Goal: Information Seeking & Learning: Understand process/instructions

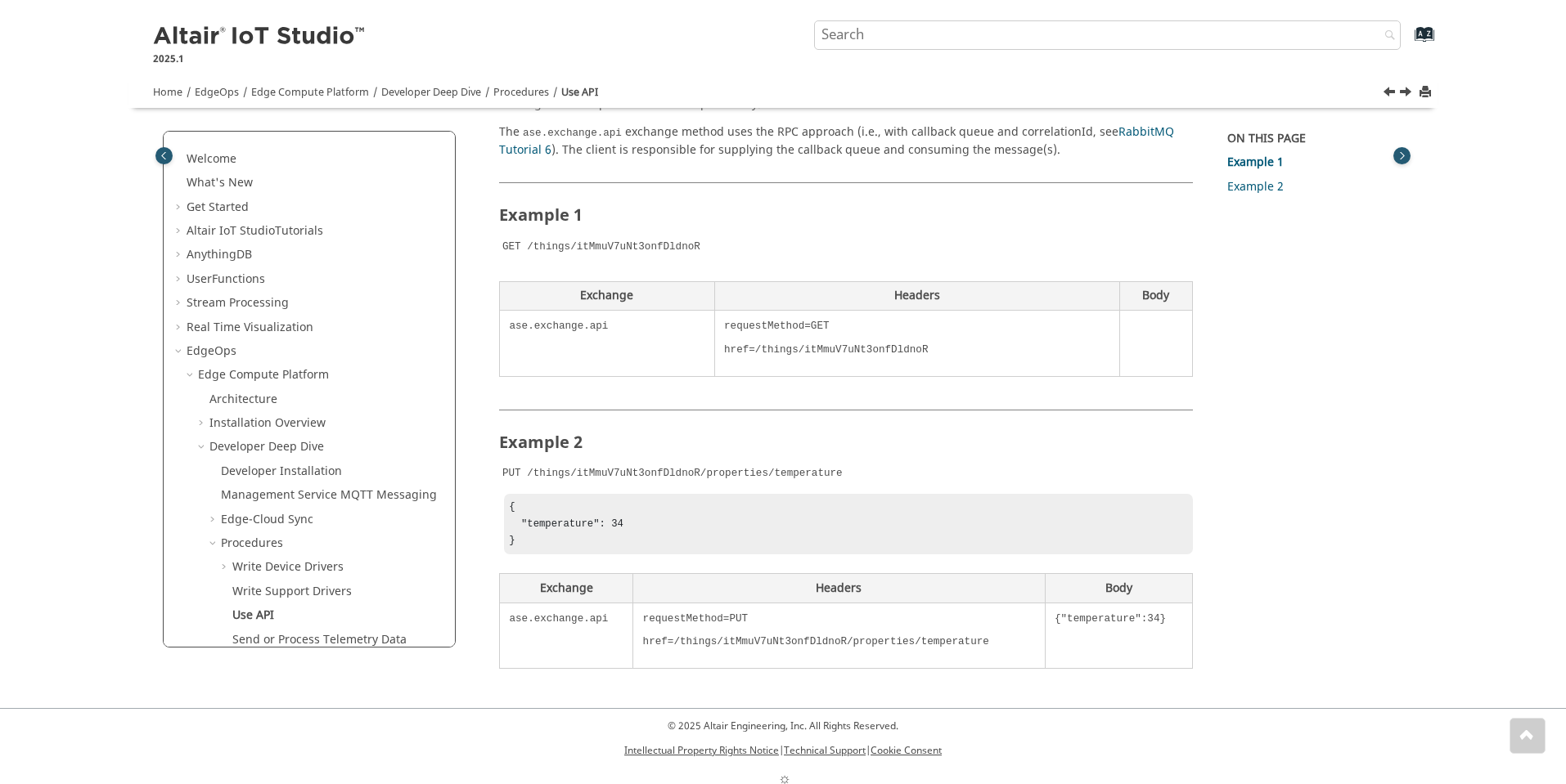
scroll to position [200, 0]
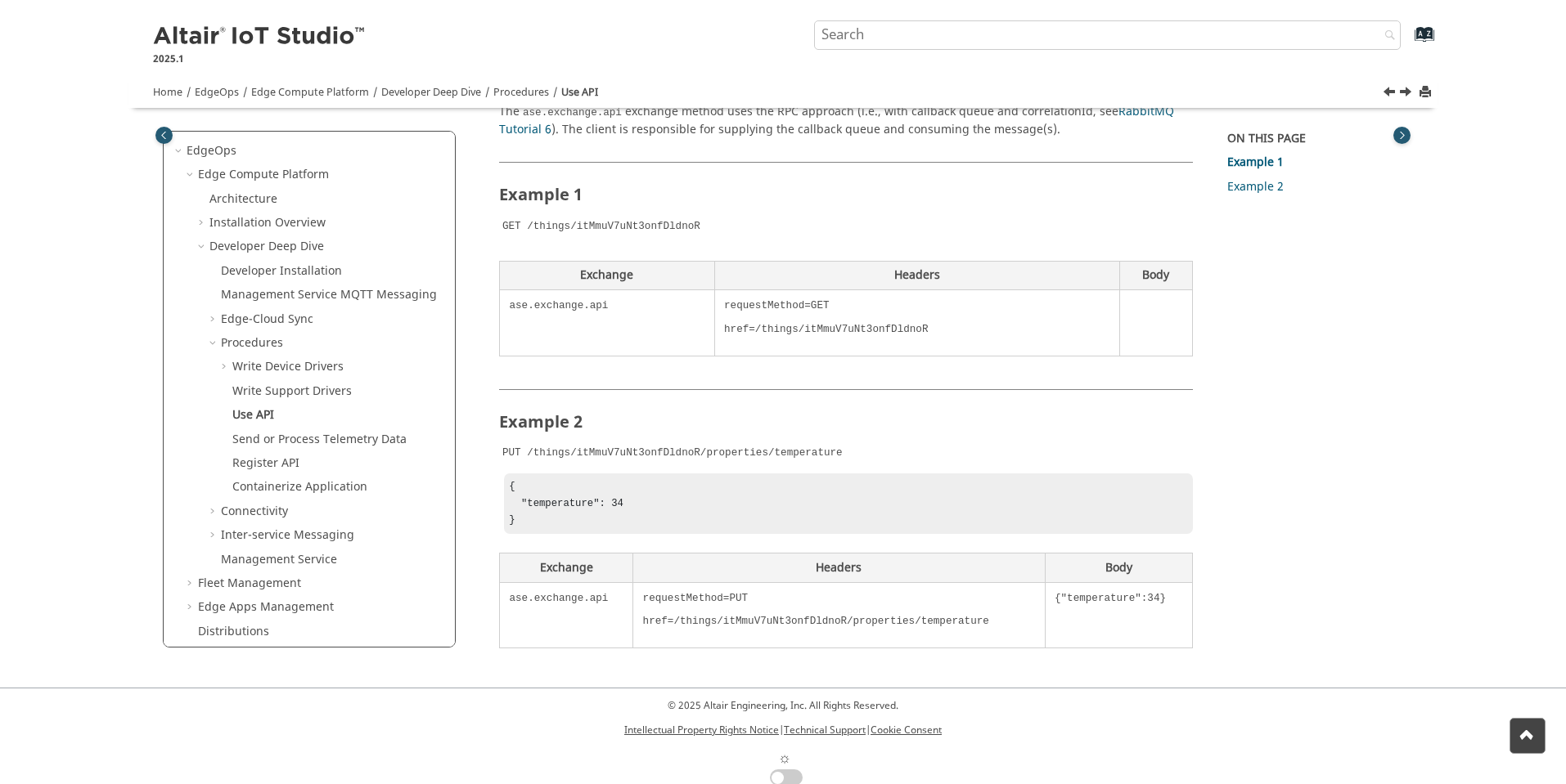
click at [1278, 350] on div "On this page Example 1 Example 2" at bounding box center [1309, 366] width 187 height 470
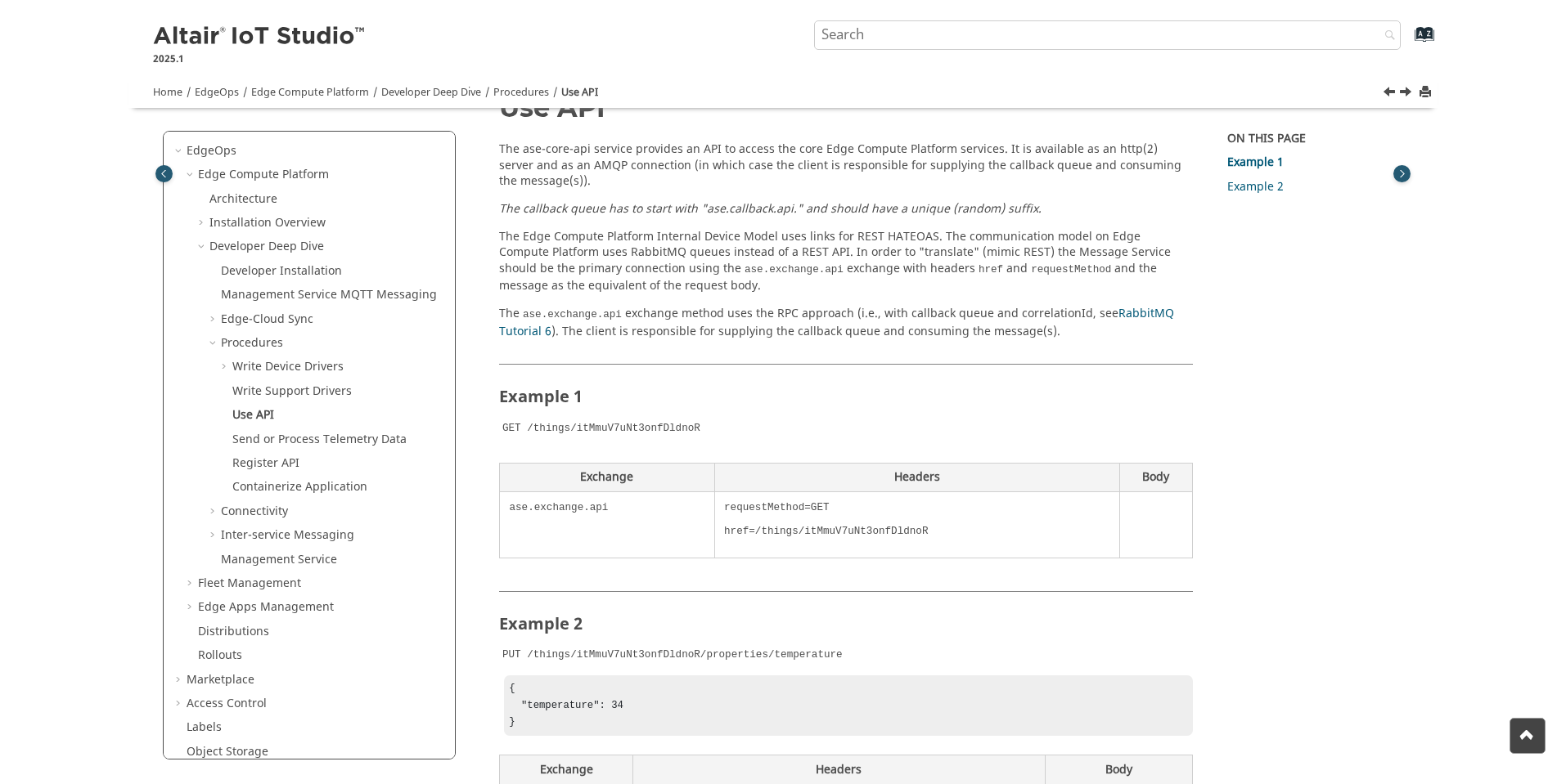
scroll to position [0, 0]
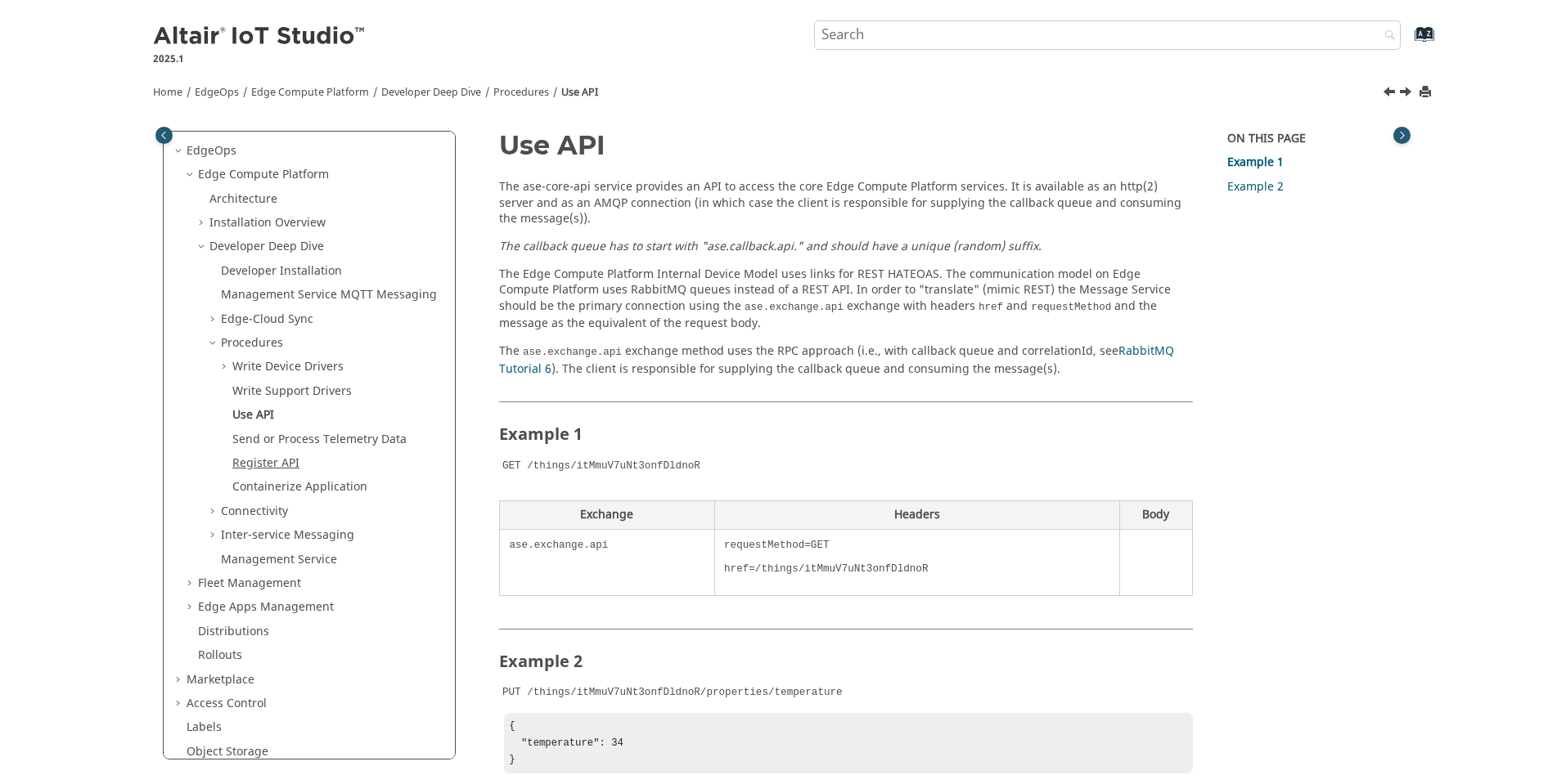
click at [272, 467] on link "Register API" at bounding box center [266, 463] width 67 height 17
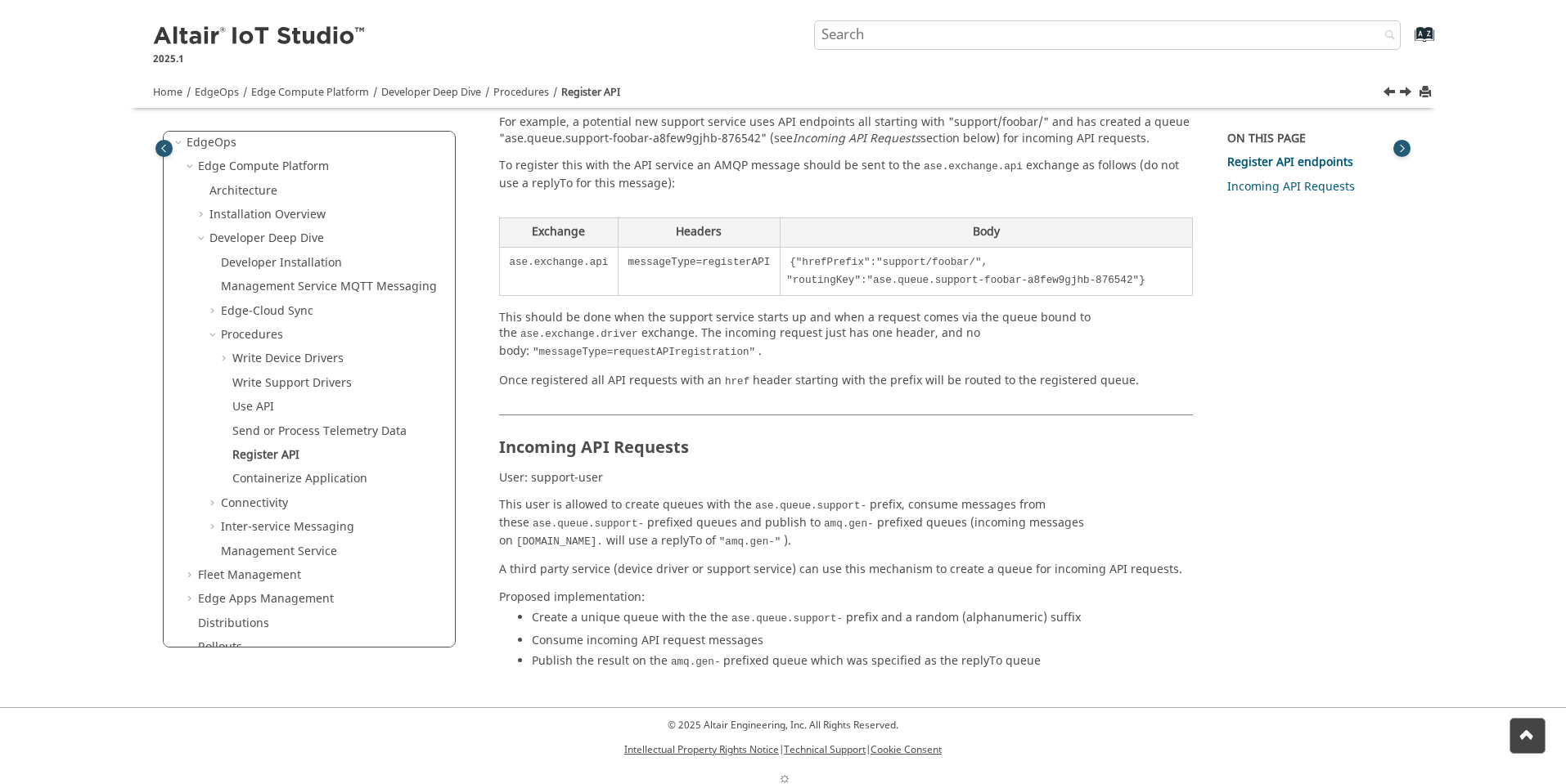
scroll to position [466, 0]
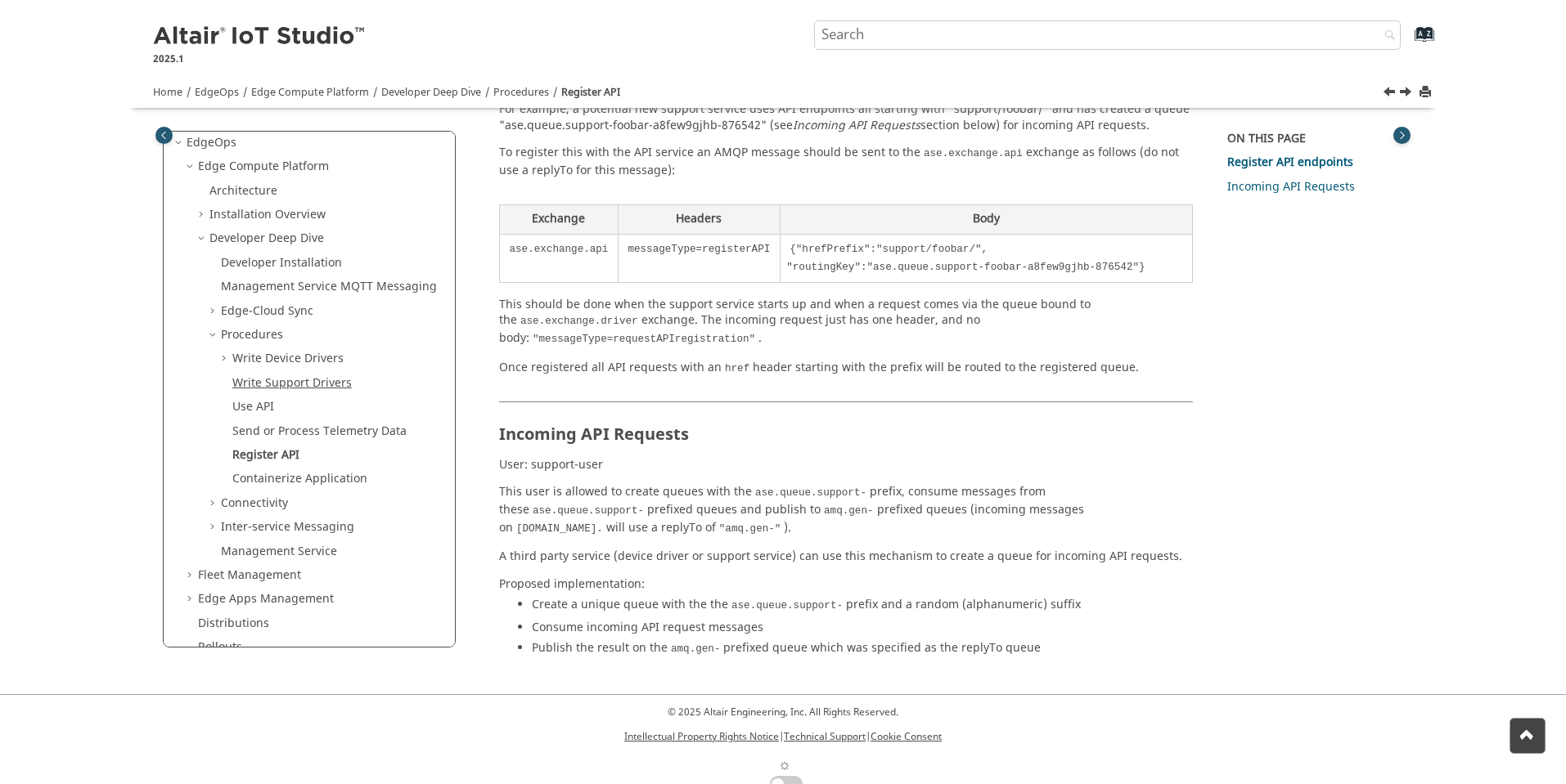
click at [278, 387] on link "Write Support Drivers" at bounding box center [293, 383] width 120 height 17
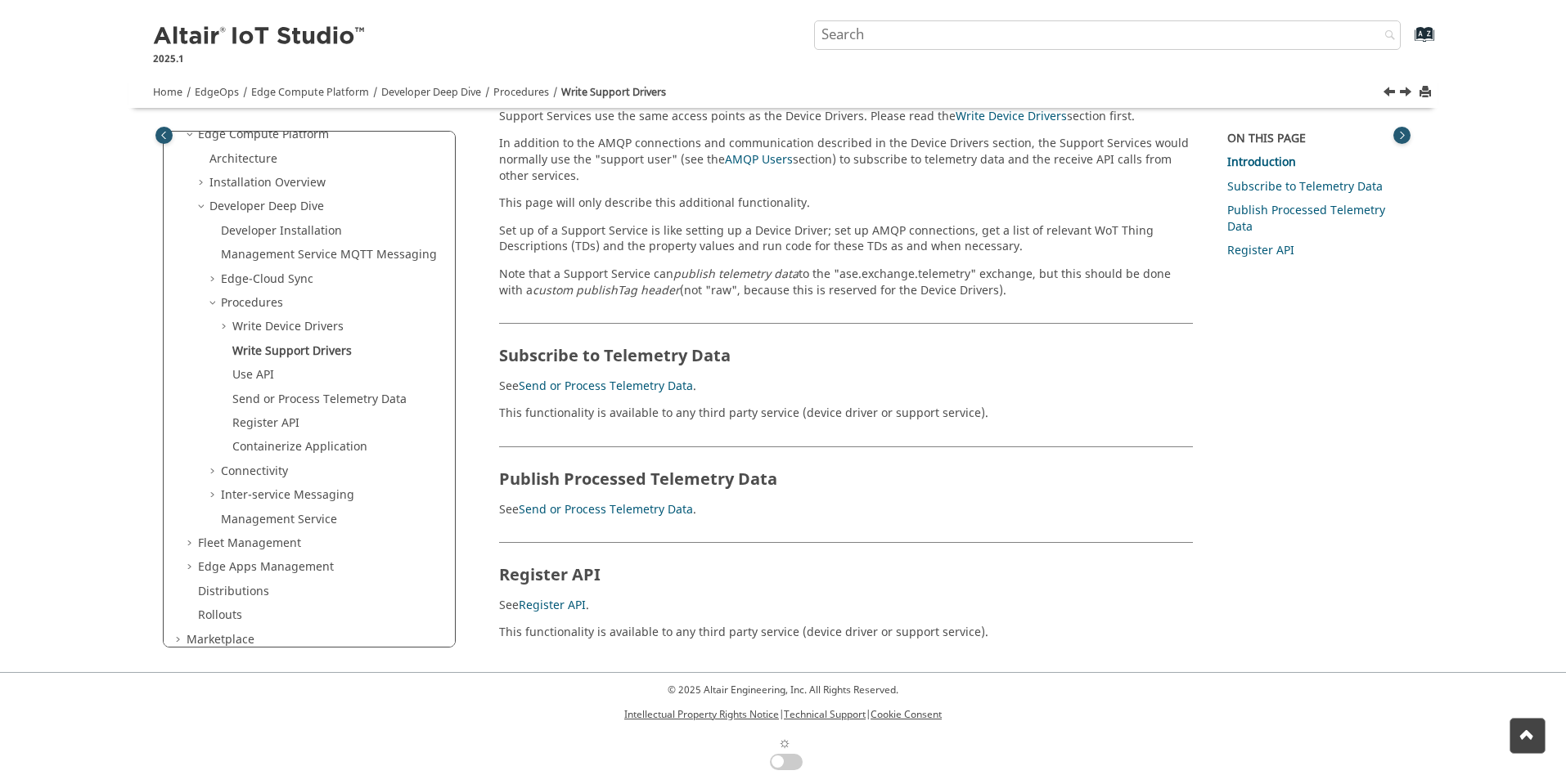
scroll to position [245, 0]
click at [266, 377] on link "Use API" at bounding box center [254, 369] width 42 height 17
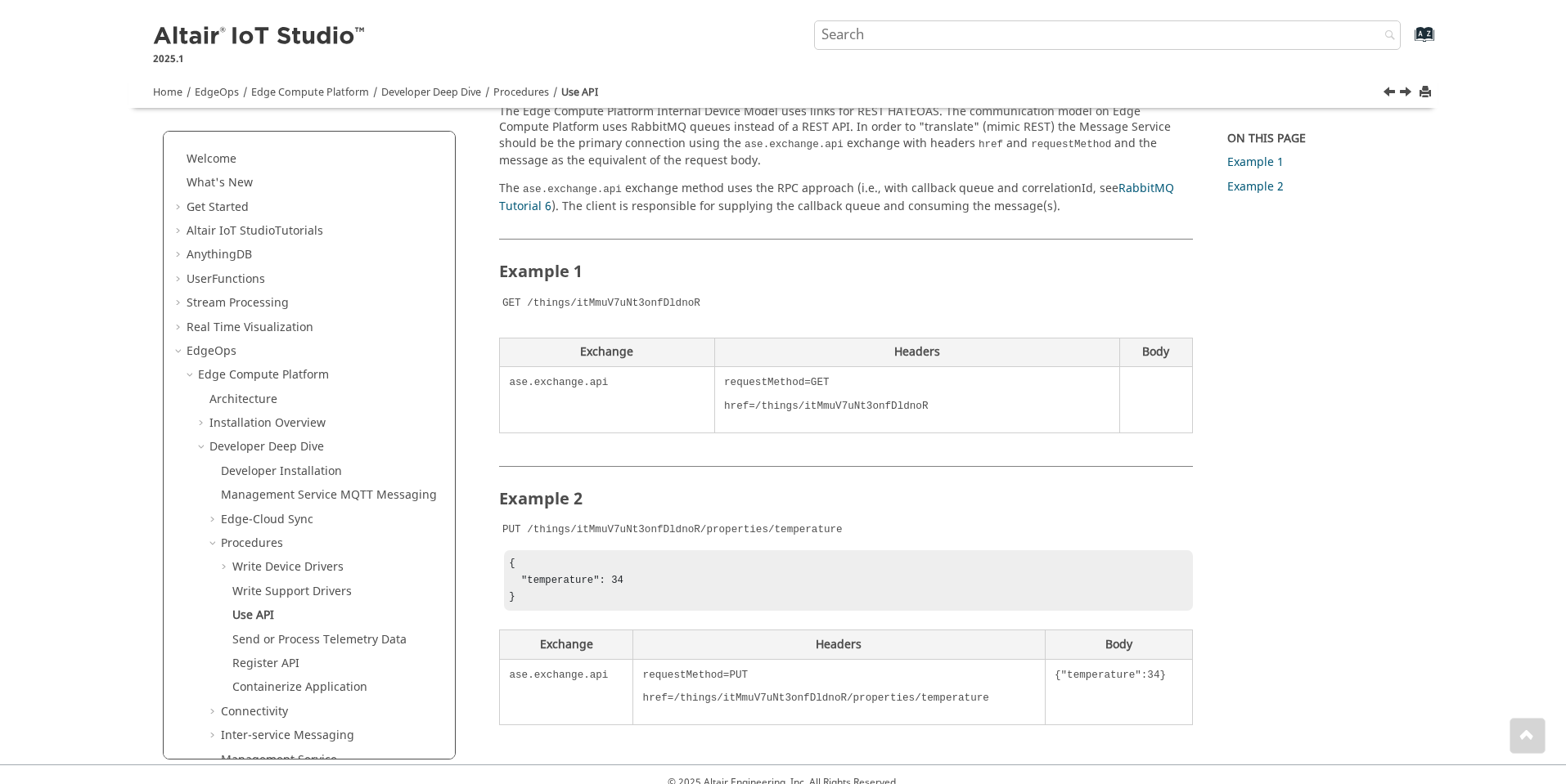
scroll to position [164, 0]
click at [1131, 183] on link "RabbitMQ Tutorial 6" at bounding box center [836, 196] width 675 height 35
